Goal: Find specific page/section: Find specific page/section

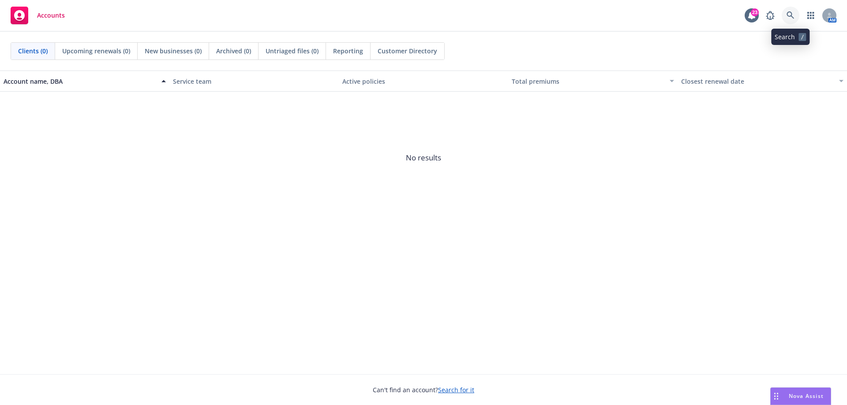
click at [792, 16] on icon at bounding box center [790, 15] width 8 height 8
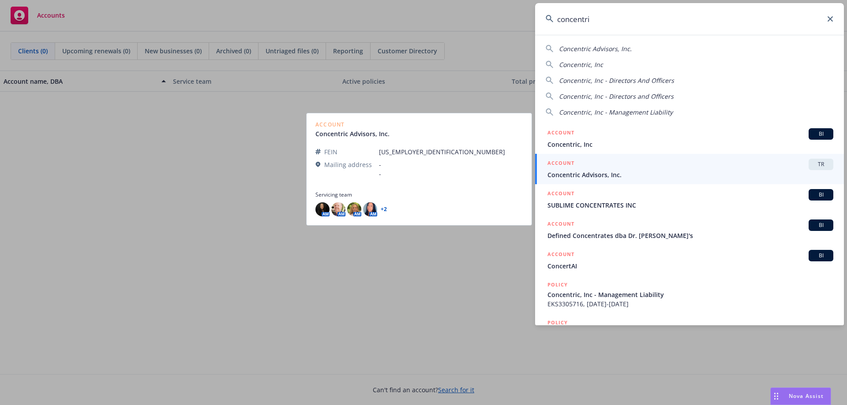
type input "concentri"
click at [634, 178] on span "Concentric Advisors, Inc." at bounding box center [690, 174] width 286 height 9
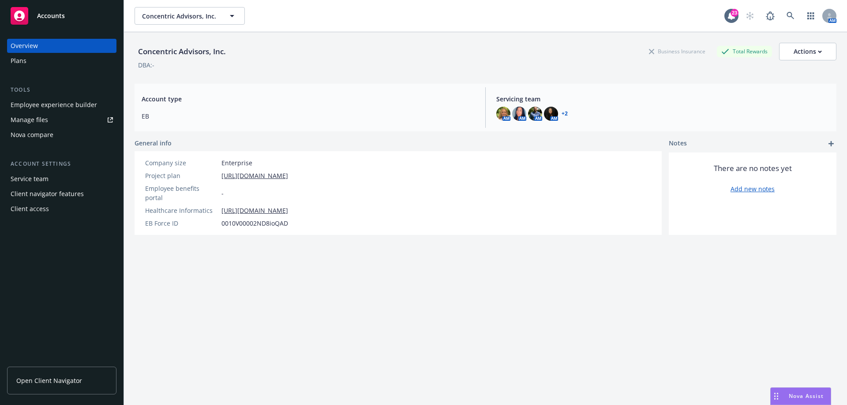
click at [67, 105] on div "Employee experience builder" at bounding box center [54, 105] width 86 height 14
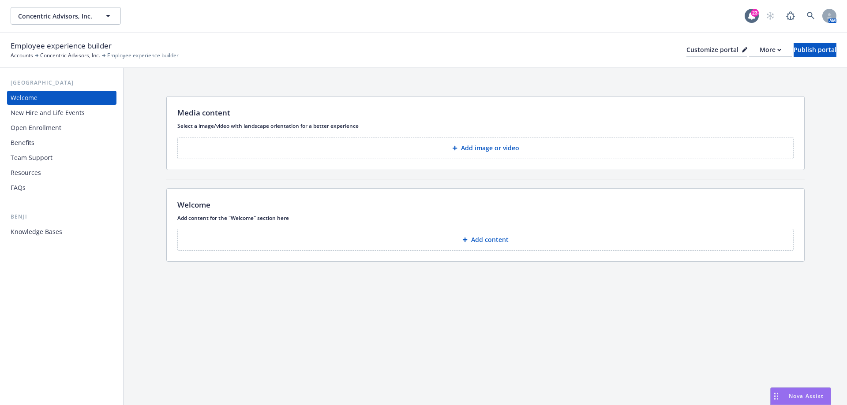
click at [67, 117] on div "New Hire and Life Events" at bounding box center [48, 113] width 74 height 14
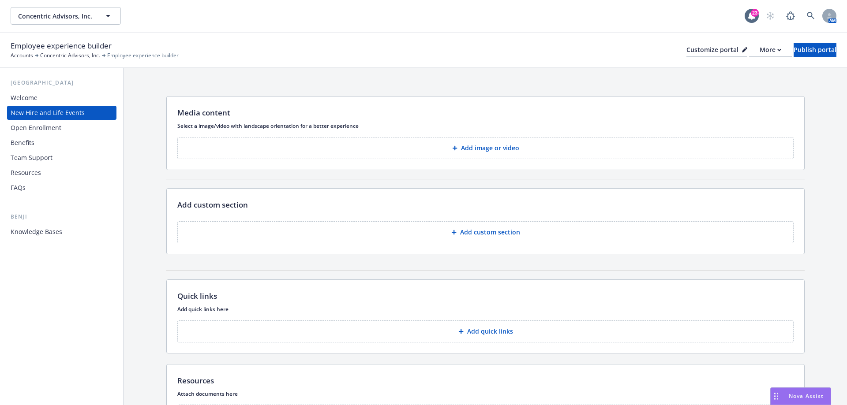
click at [60, 128] on div "Open Enrollment" at bounding box center [36, 128] width 51 height 14
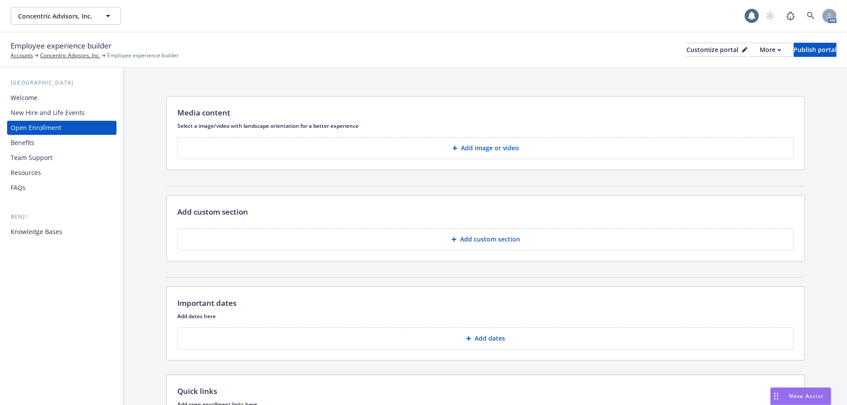
click at [45, 144] on div "Benefits" at bounding box center [62, 143] width 102 height 14
